Goal: Navigation & Orientation: Find specific page/section

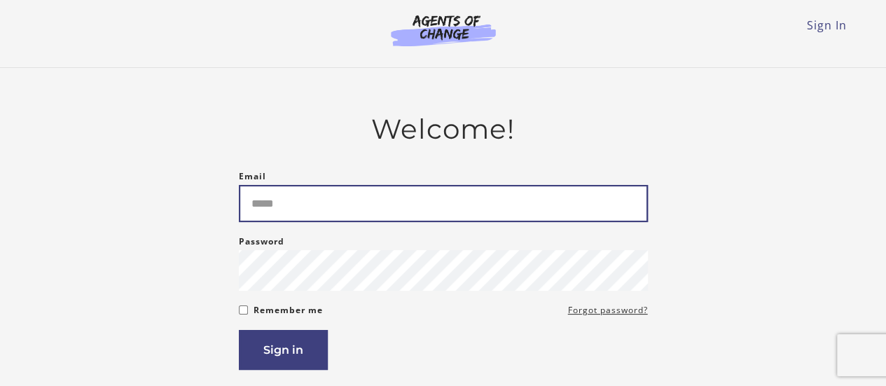
click at [313, 198] on input "Email" at bounding box center [443, 203] width 409 height 37
type input "**********"
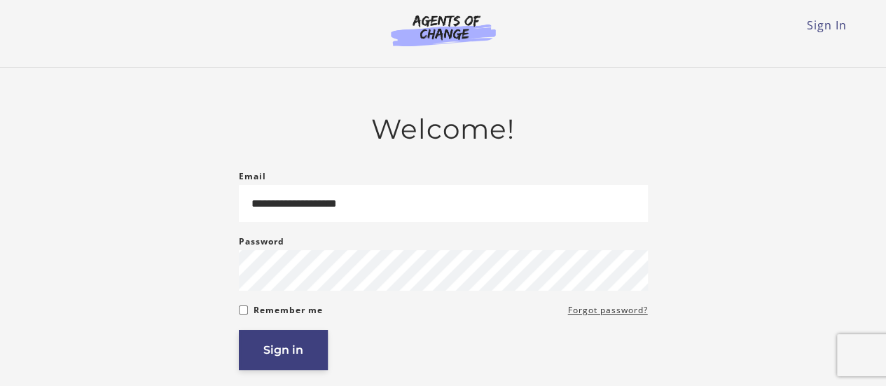
click at [293, 347] on button "Sign in" at bounding box center [283, 350] width 89 height 40
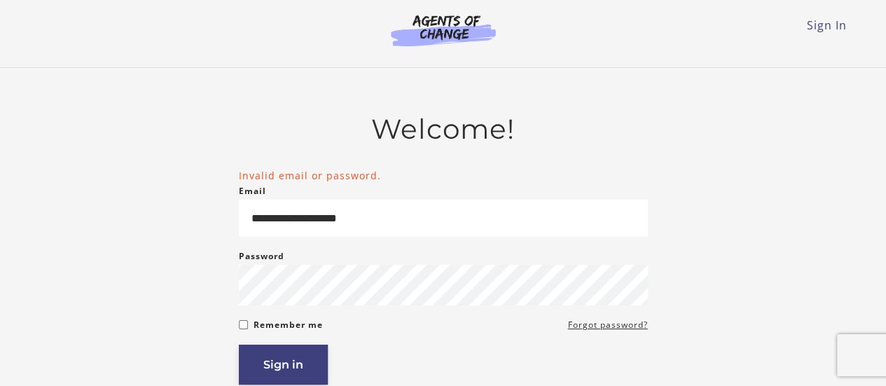
click at [280, 359] on button "Sign in" at bounding box center [283, 365] width 89 height 40
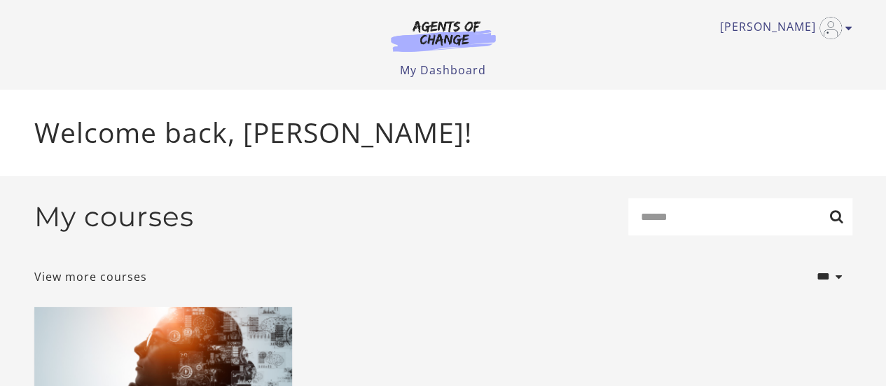
click at [453, 32] on img at bounding box center [443, 36] width 135 height 32
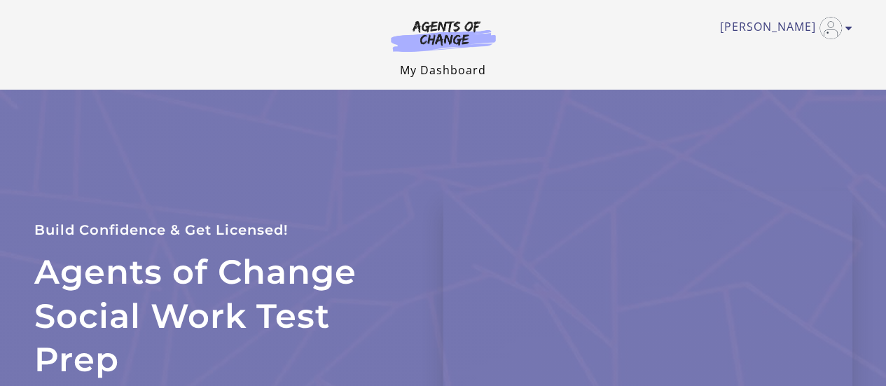
click at [432, 74] on link "My Dashboard" at bounding box center [443, 69] width 86 height 15
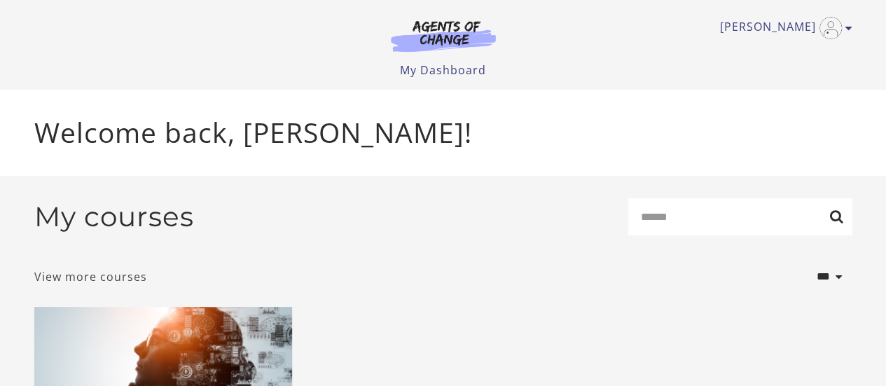
click at [127, 275] on link "View more courses" at bounding box center [90, 276] width 113 height 17
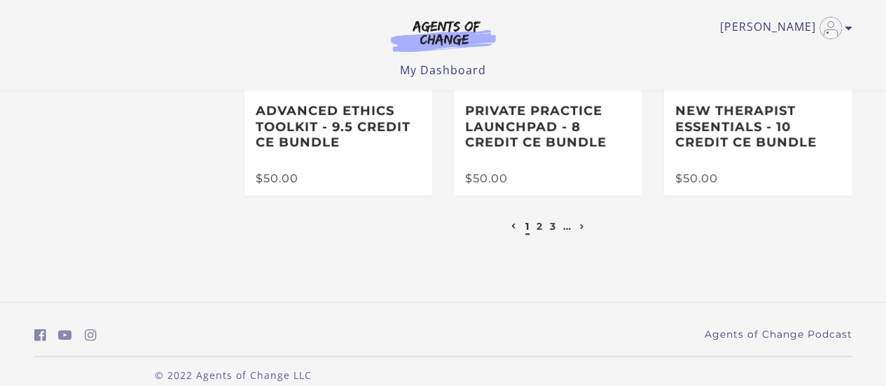
scroll to position [446, 0]
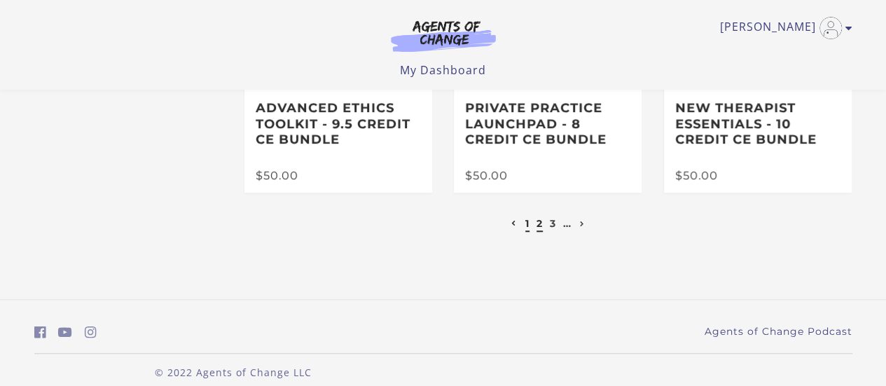
click at [541, 230] on link "2" at bounding box center [540, 223] width 6 height 13
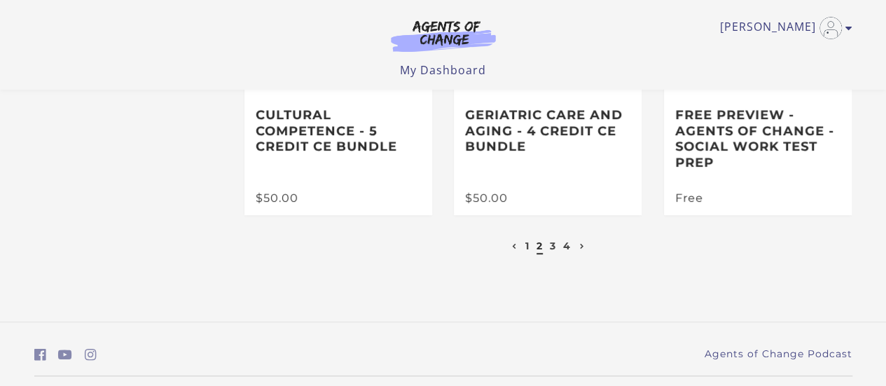
scroll to position [463, 0]
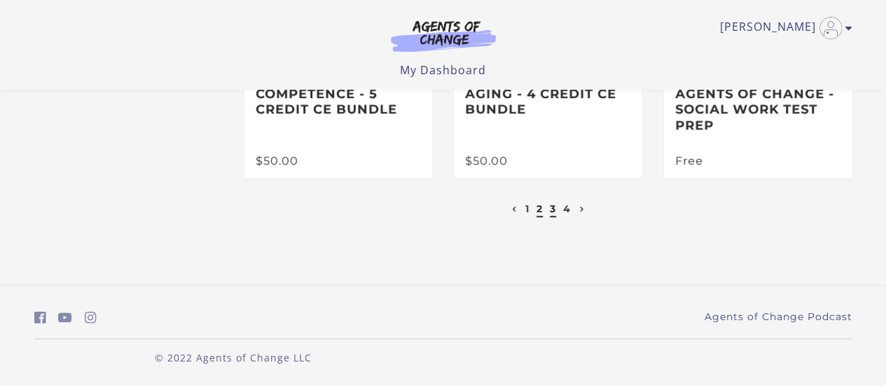
click at [553, 207] on link "3" at bounding box center [553, 208] width 6 height 13
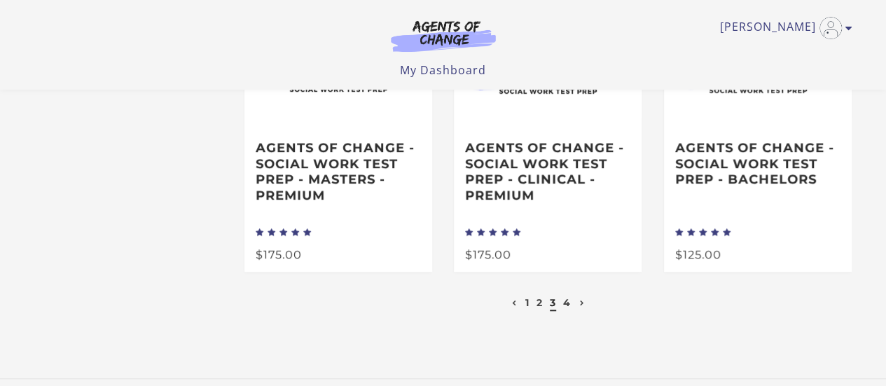
scroll to position [394, 0]
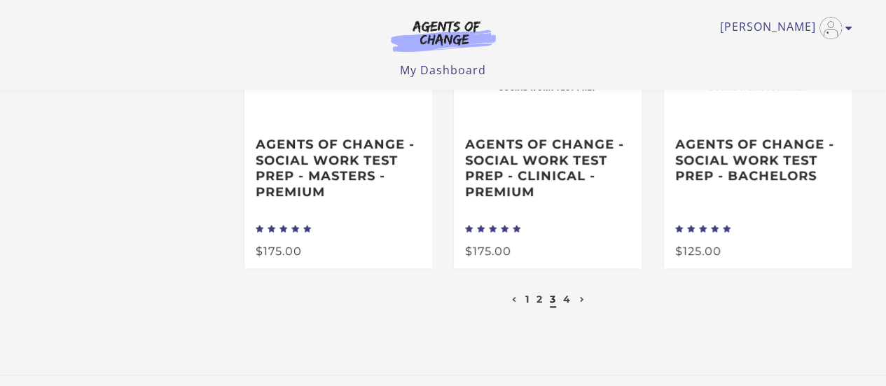
click at [567, 308] on li "4" at bounding box center [567, 299] width 11 height 17
click at [567, 305] on link "4" at bounding box center [567, 299] width 8 height 13
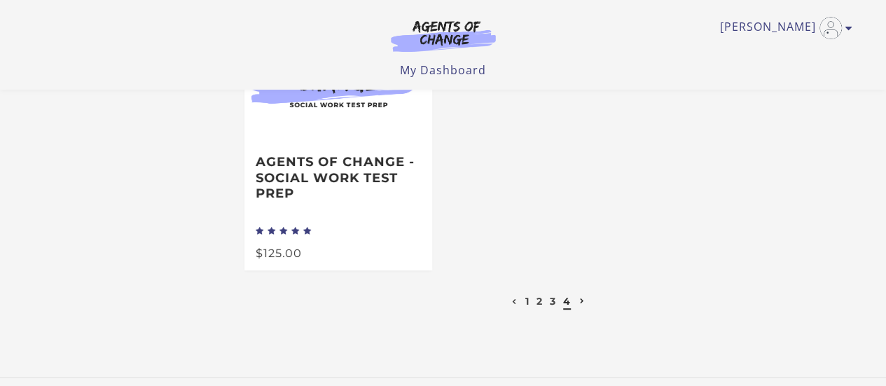
scroll to position [130, 0]
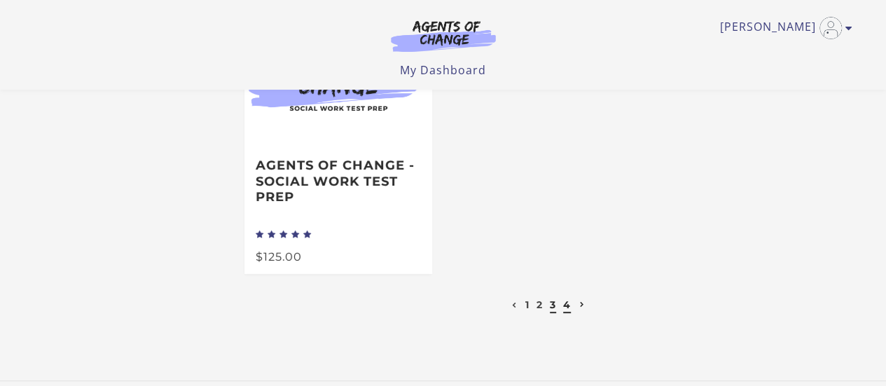
click at [554, 309] on link "3" at bounding box center [553, 304] width 6 height 13
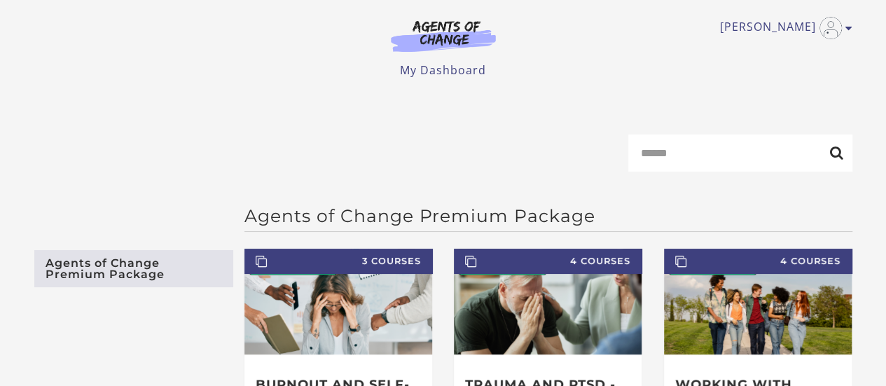
click at [462, 25] on img at bounding box center [443, 36] width 135 height 32
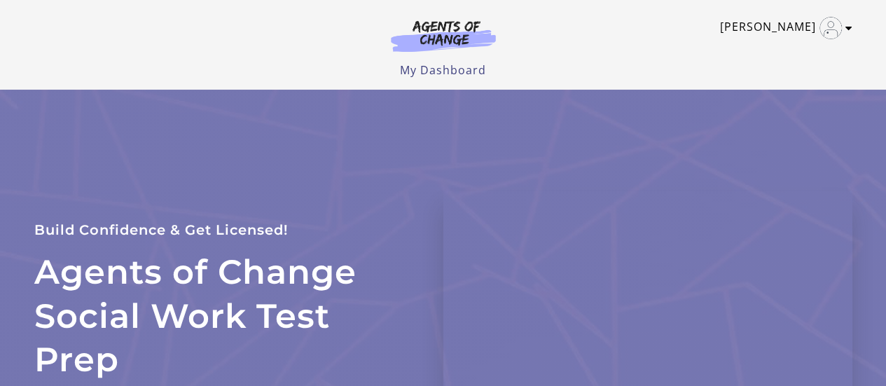
click at [849, 25] on icon "Toggle menu" at bounding box center [849, 27] width 7 height 11
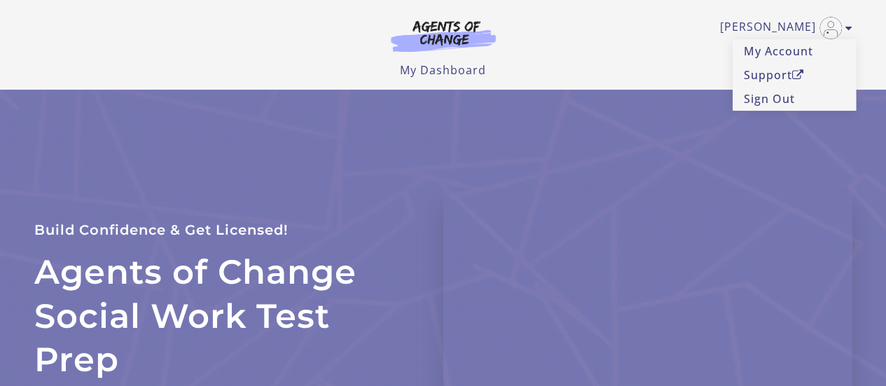
click at [872, 13] on header "[PERSON_NAME] My Account Support Sign Out Toggle menu Menu My Dashboard My Acco…" at bounding box center [443, 45] width 886 height 90
click at [475, 26] on img at bounding box center [443, 36] width 135 height 32
